Goal: Information Seeking & Learning: Learn about a topic

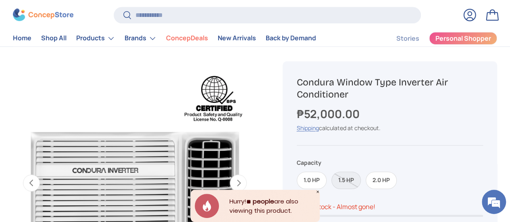
scroll to position [1849, 3070]
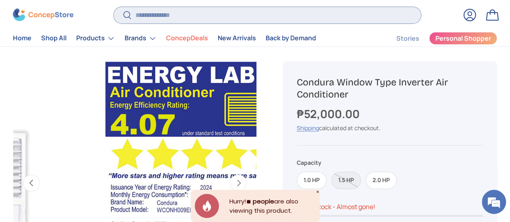
click at [183, 19] on input "Search" at bounding box center [267, 15] width 307 height 17
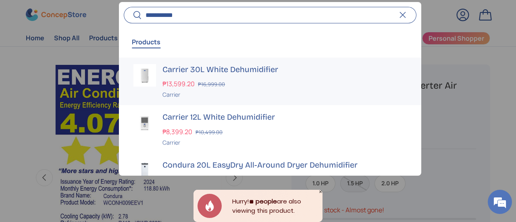
scroll to position [40, 0]
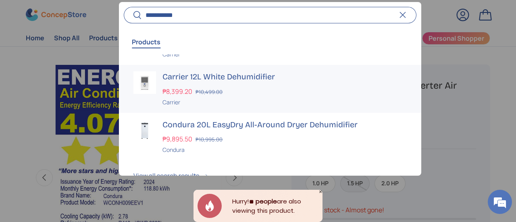
type input "**********"
click at [230, 85] on div "Carrier 12L White Dehumidifier ₱8,399.20 ₱10,499.00 Unit price / Unavailable Ca…" at bounding box center [284, 89] width 244 height 35
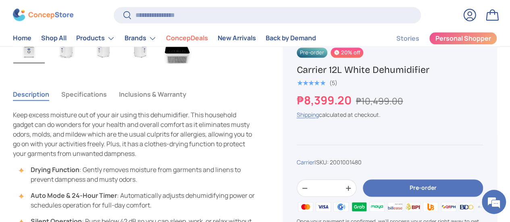
scroll to position [483, 0]
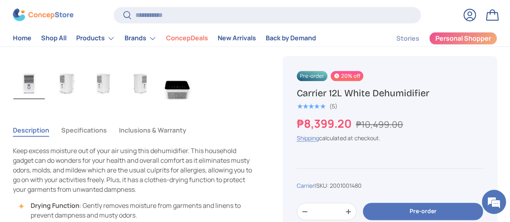
click at [107, 121] on button "Specifications" at bounding box center [84, 130] width 46 height 19
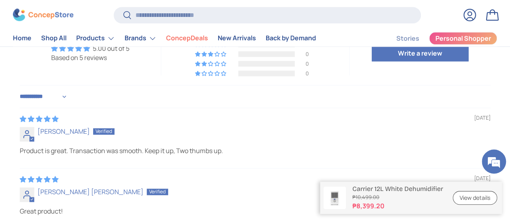
scroll to position [2014, 0]
